Goal: Task Accomplishment & Management: Use online tool/utility

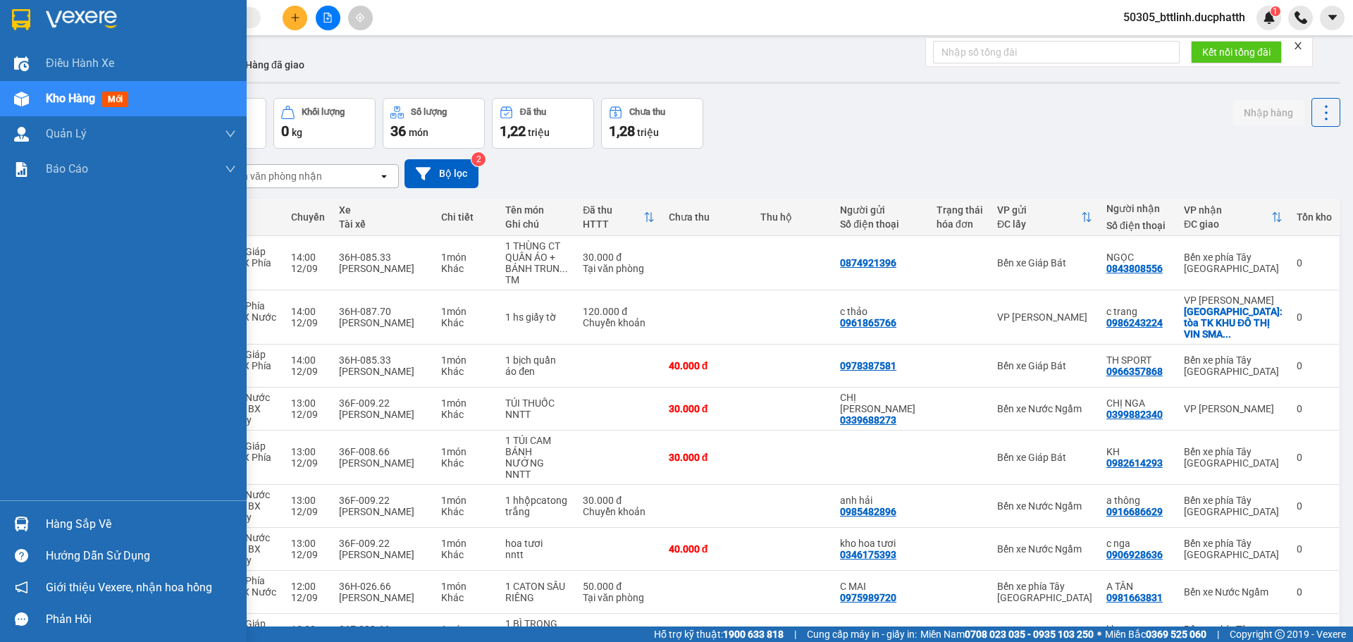
click at [48, 529] on div "Hàng sắp về" at bounding box center [141, 524] width 190 height 21
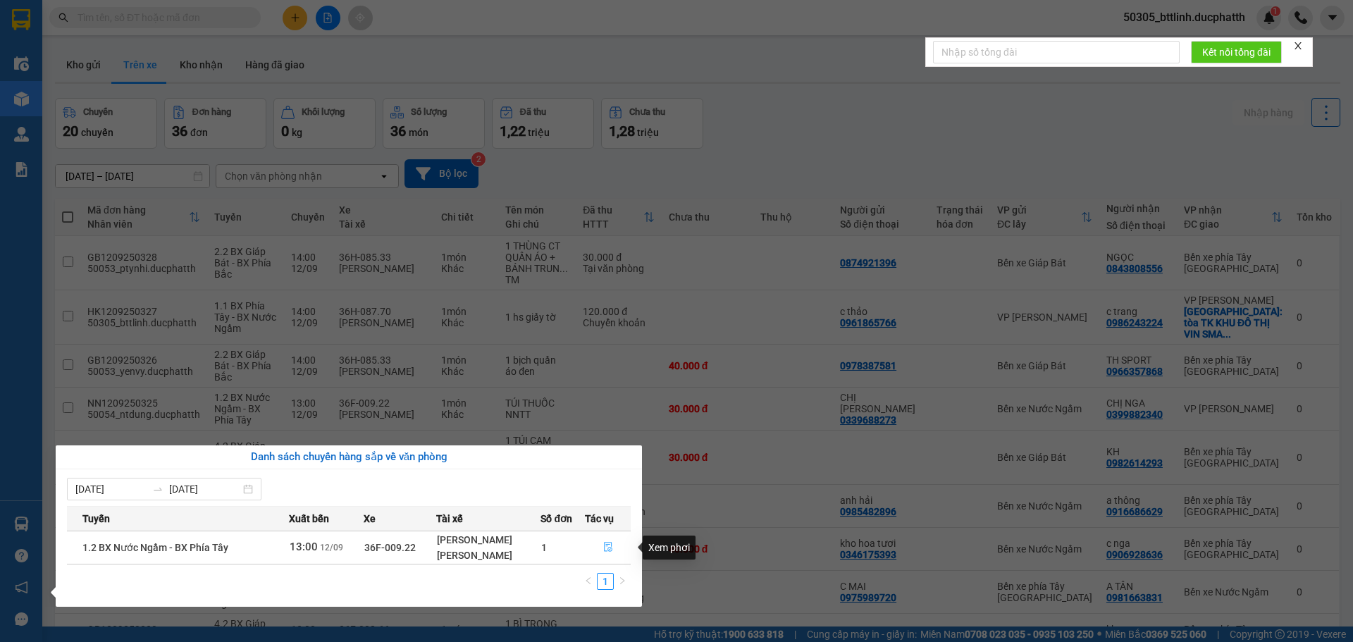
click at [608, 544] on icon "file-done" at bounding box center [608, 547] width 10 height 10
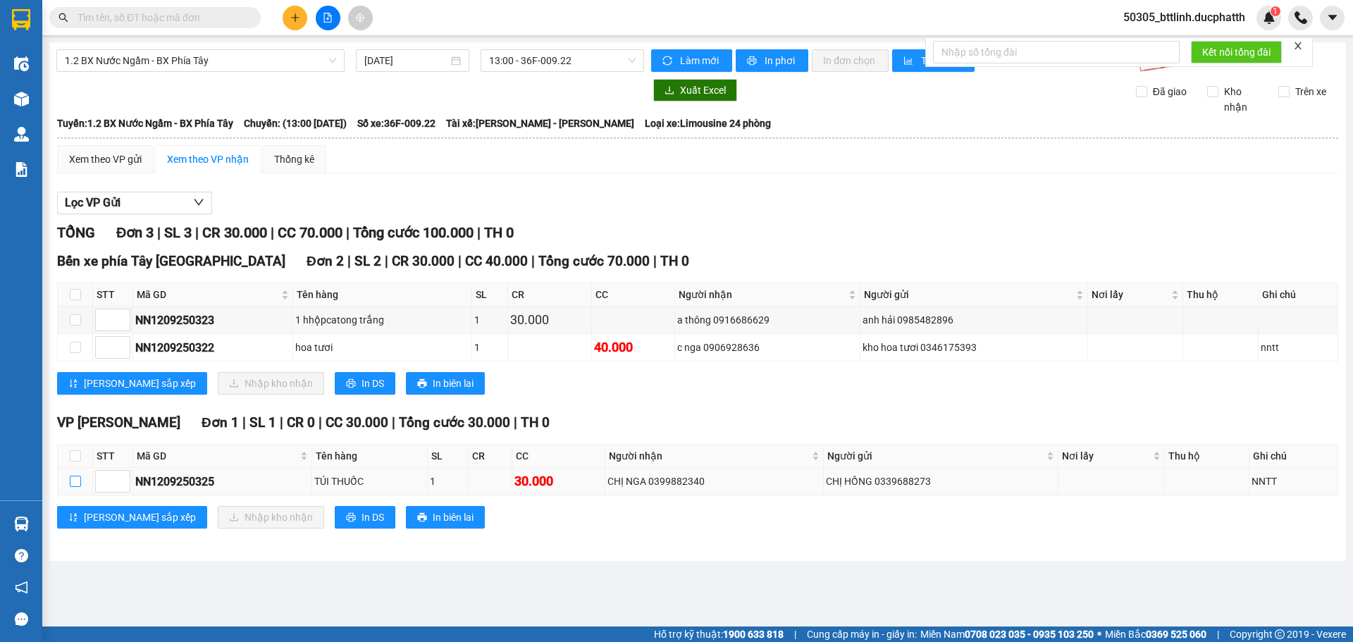
click at [71, 479] on input "checkbox" at bounding box center [75, 481] width 11 height 11
checkbox input "true"
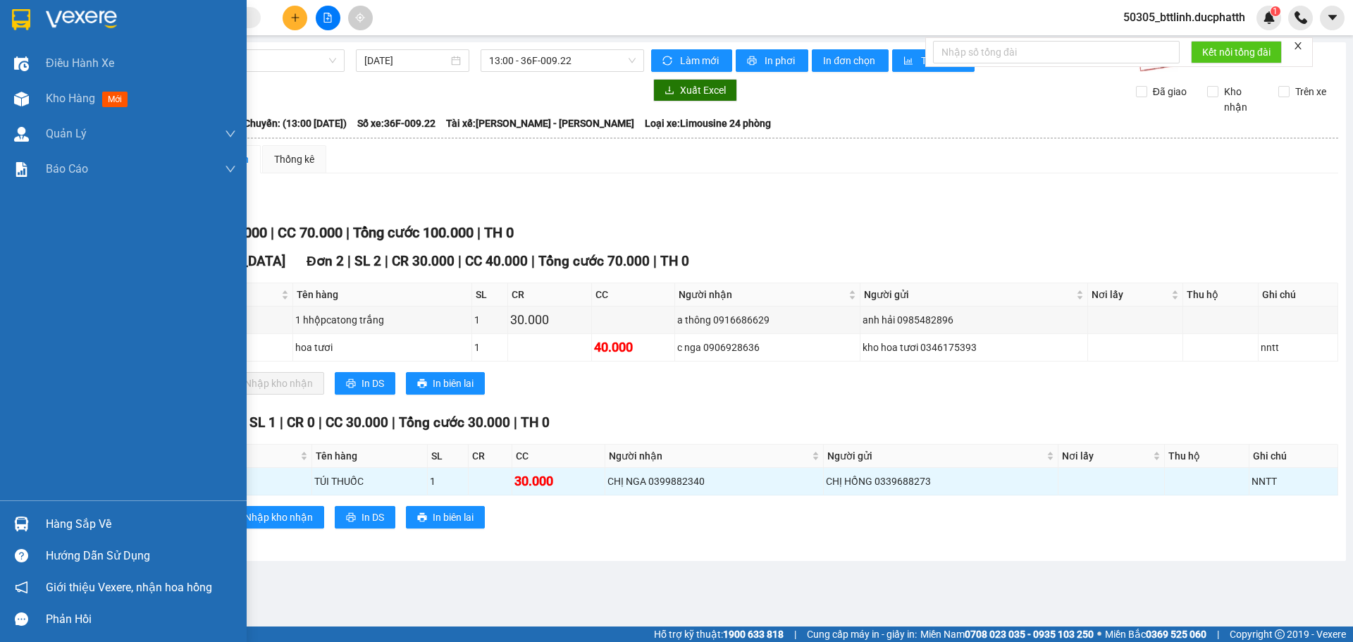
click at [30, 524] on div at bounding box center [21, 524] width 25 height 25
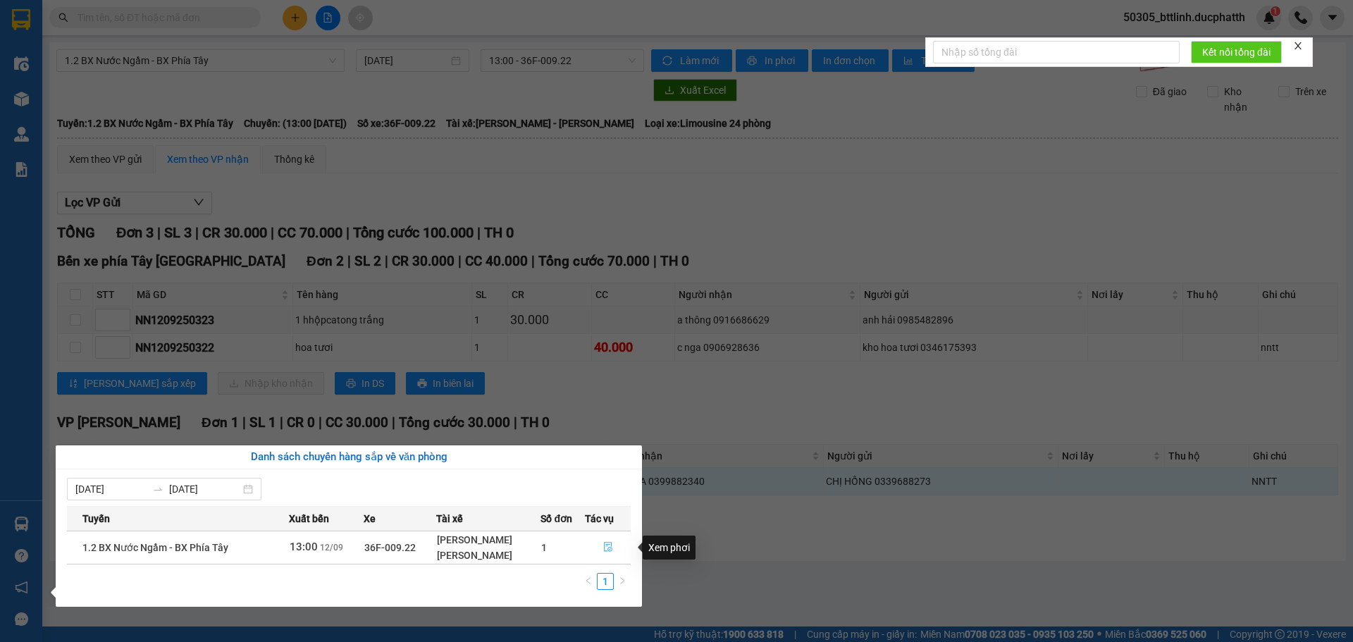
click at [609, 548] on icon "file-done" at bounding box center [608, 548] width 8 height 10
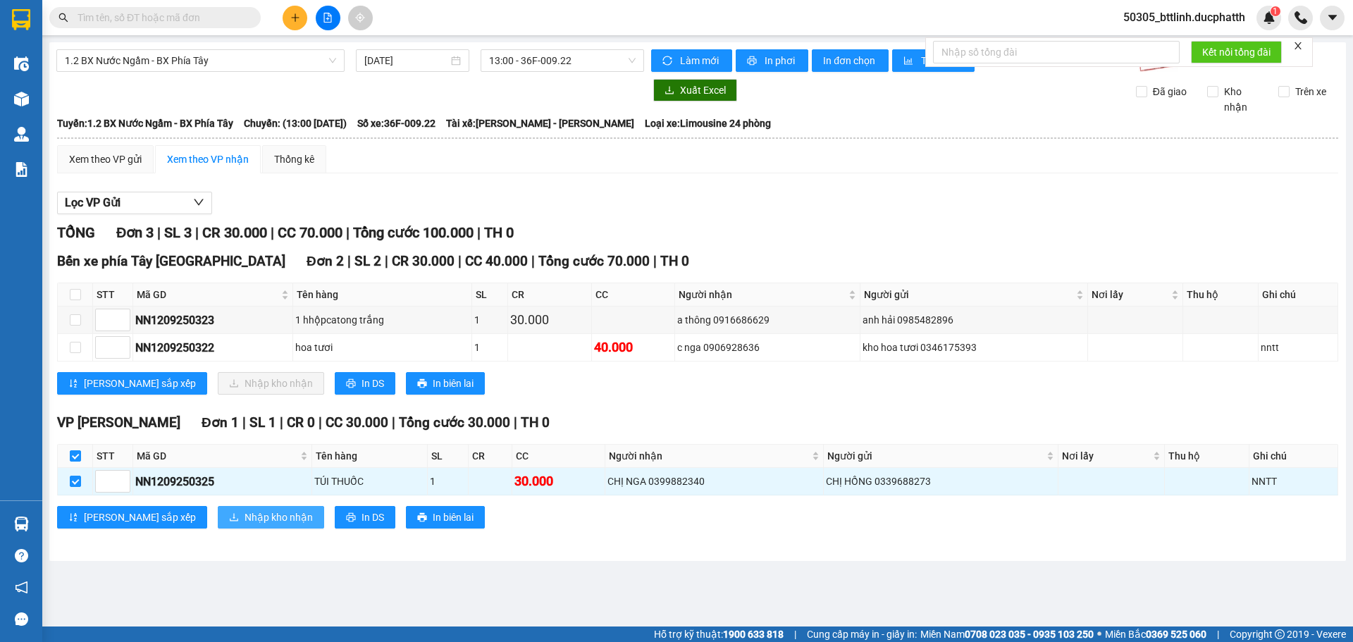
click at [245, 517] on span "Nhập kho nhận" at bounding box center [279, 518] width 68 height 16
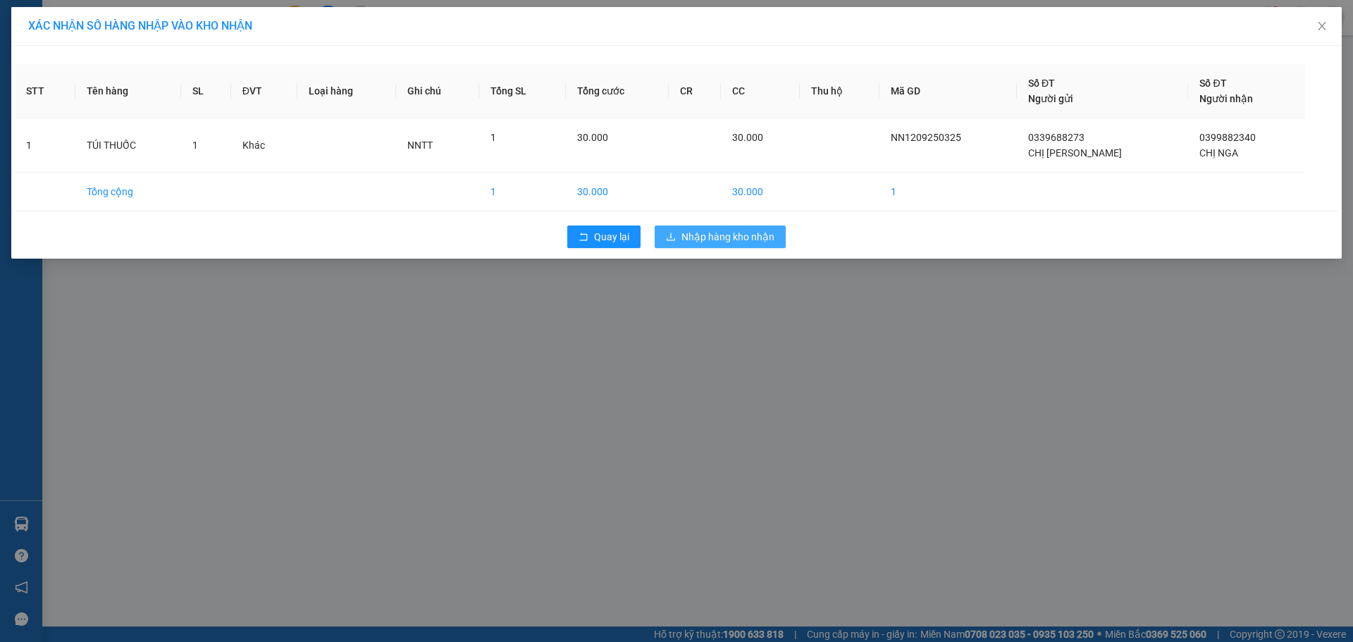
click at [710, 234] on span "Nhập hàng kho nhận" at bounding box center [728, 237] width 93 height 16
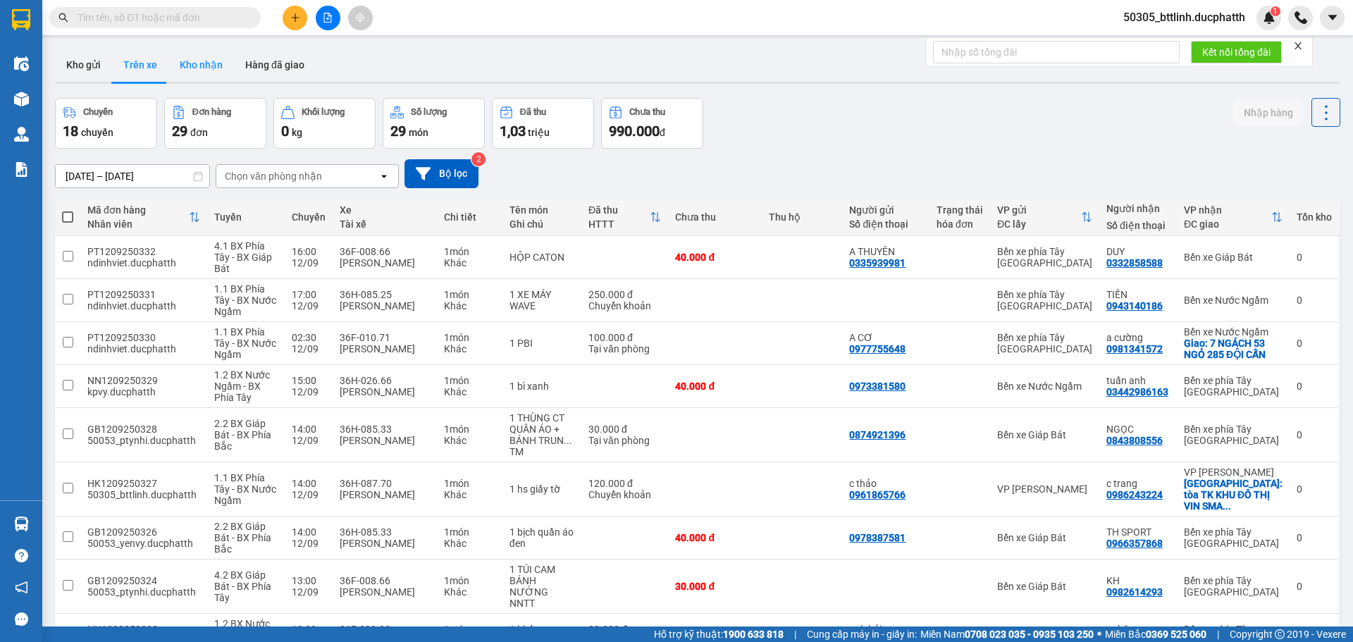
click at [199, 56] on button "Kho nhận" at bounding box center [201, 65] width 66 height 34
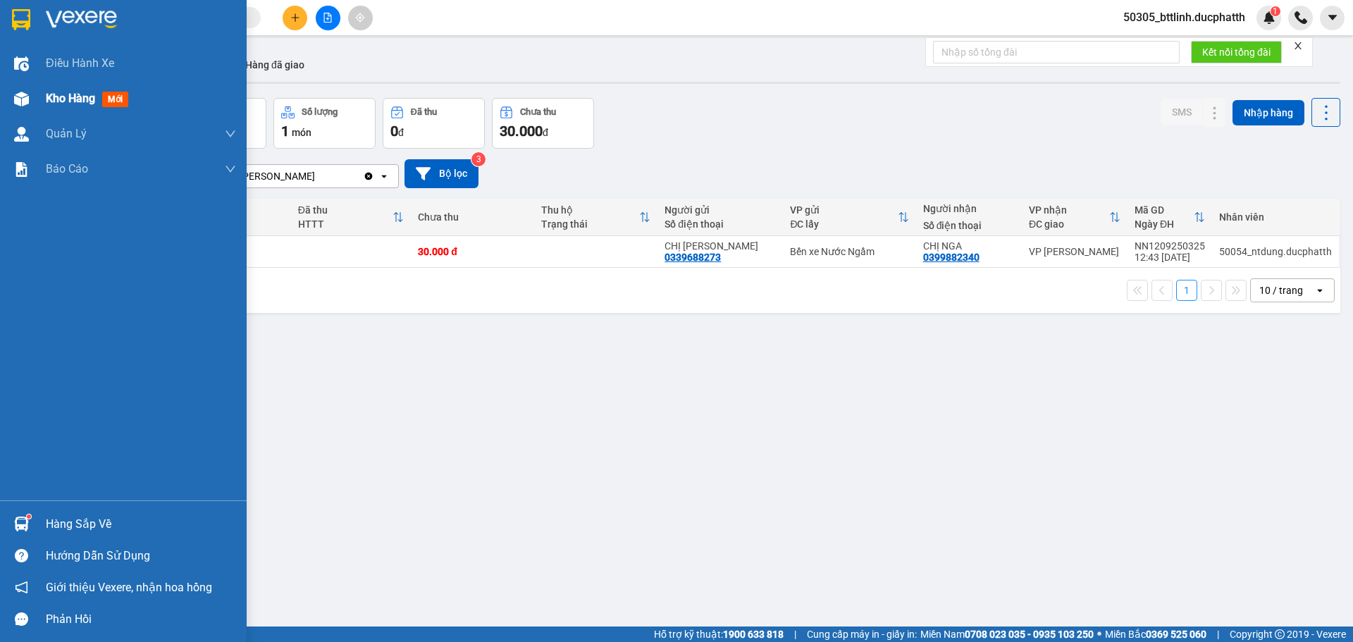
click at [70, 105] on span "Kho hàng" at bounding box center [70, 98] width 49 height 13
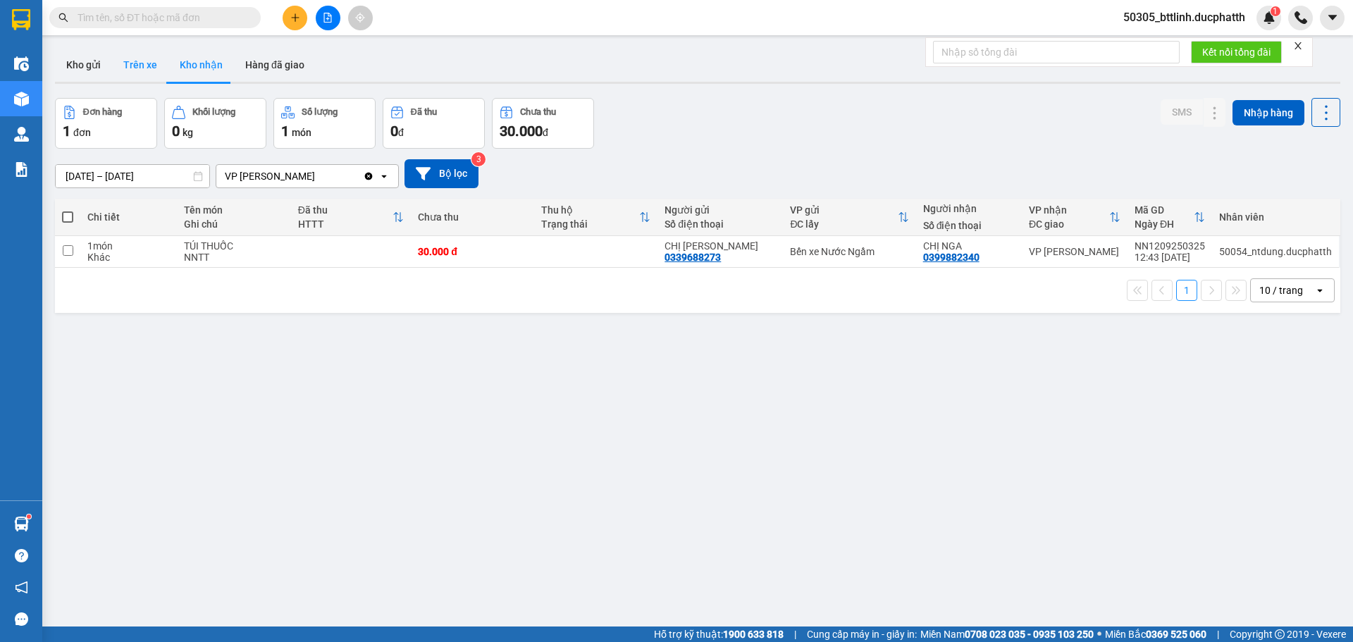
click at [133, 63] on button "Trên xe" at bounding box center [140, 65] width 56 height 34
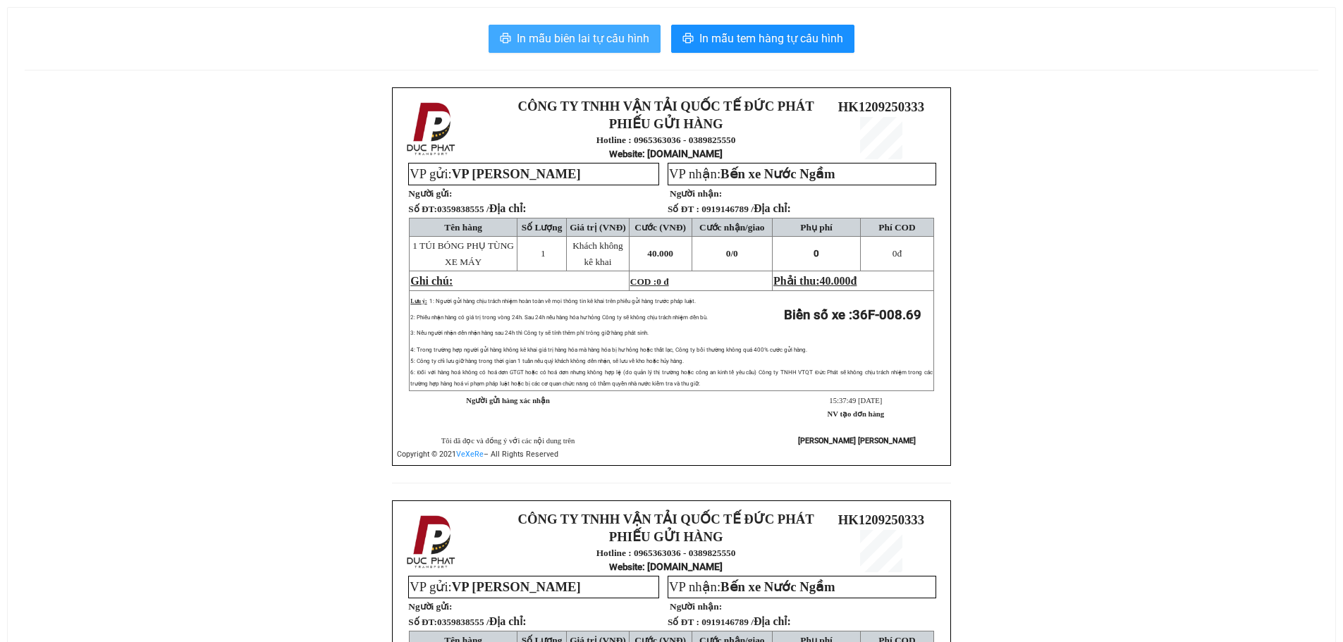
click at [591, 36] on span "In mẫu biên lai tự cấu hình" at bounding box center [583, 39] width 133 height 18
